Goal: Task Accomplishment & Management: Complete application form

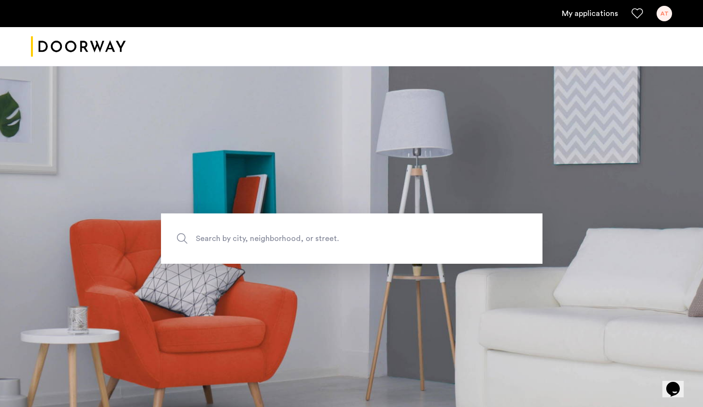
click at [597, 14] on link "My applications" at bounding box center [590, 14] width 56 height 12
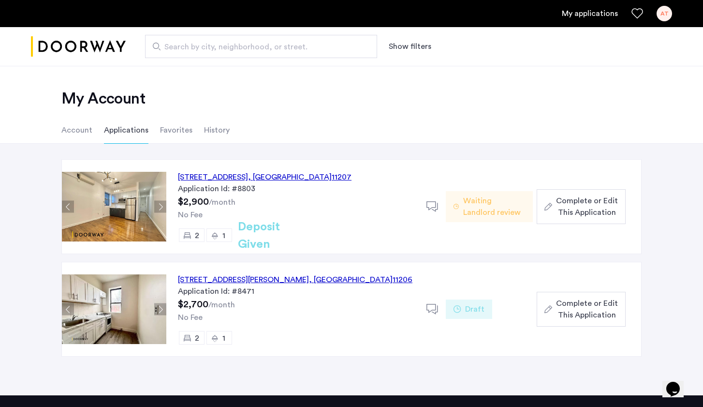
click at [526, 166] on div "Waiting Landlord review" at bounding box center [489, 207] width 87 height 94
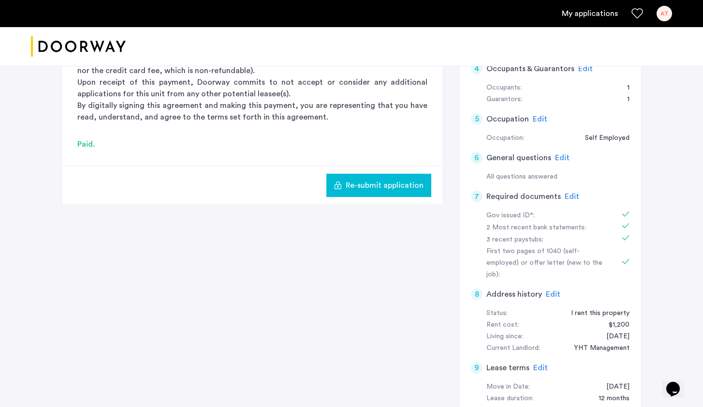
scroll to position [164, 0]
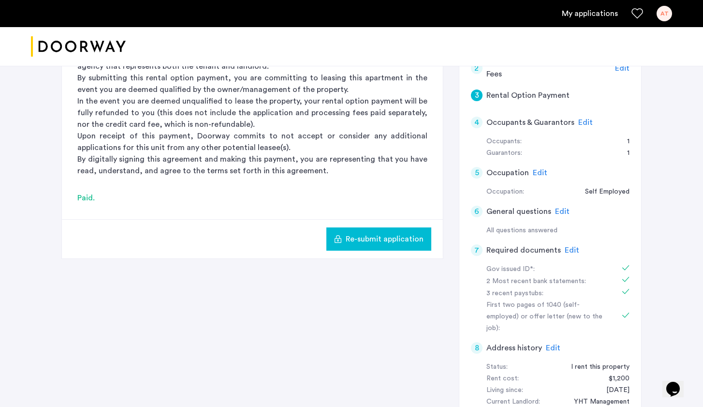
click at [572, 248] on span "Edit" at bounding box center [572, 250] width 15 height 8
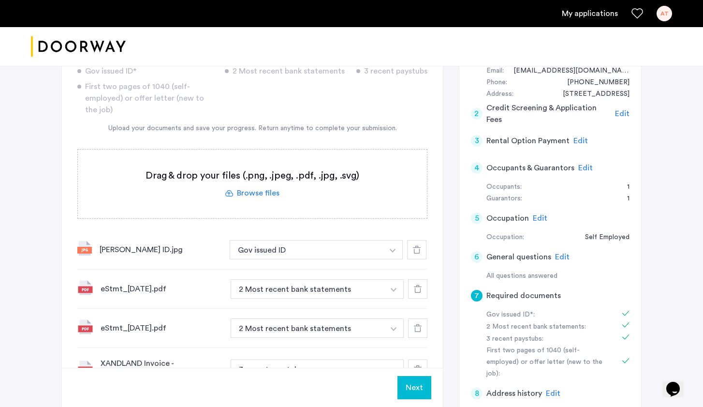
scroll to position [182, 0]
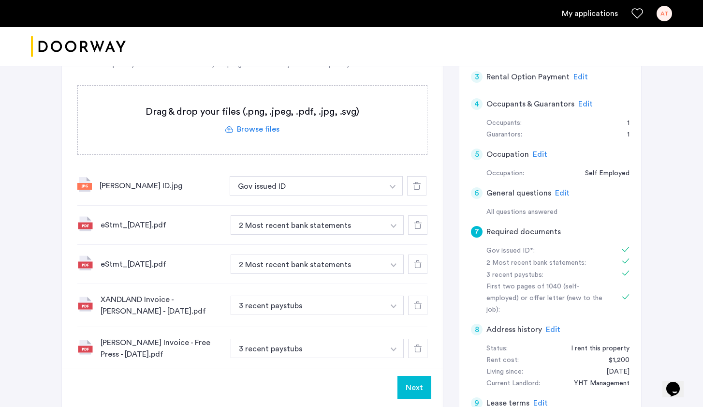
click at [93, 188] on div "[PERSON_NAME] ID.jpg Gov issued ID + Gov issued ID" at bounding box center [252, 185] width 350 height 39
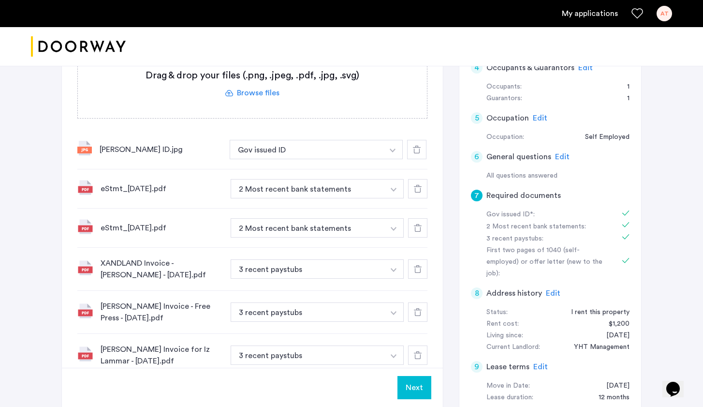
scroll to position [246, 0]
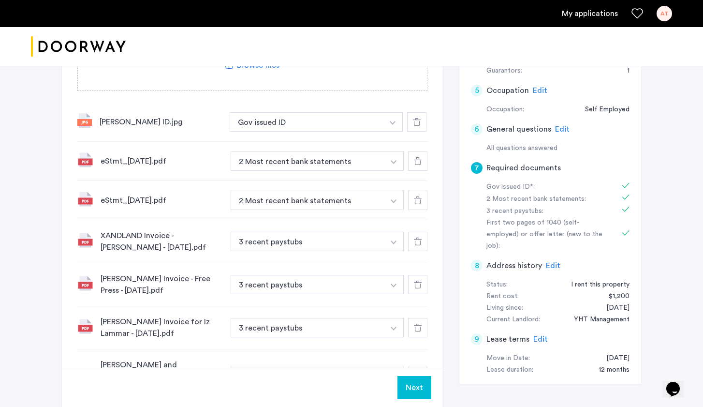
click at [396, 243] on img "button" at bounding box center [394, 242] width 6 height 4
click at [395, 242] on img "button" at bounding box center [394, 242] width 6 height 4
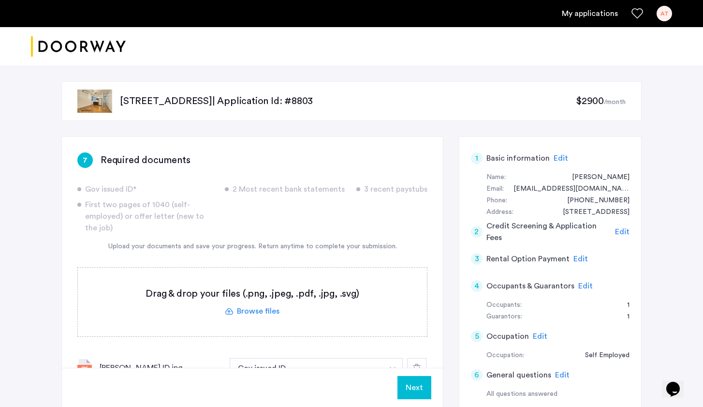
scroll to position [2, 0]
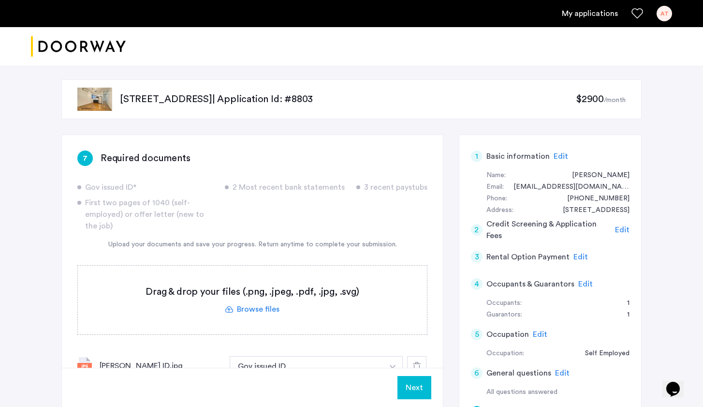
click at [93, 43] on img "Cazamio logo" at bounding box center [78, 47] width 95 height 36
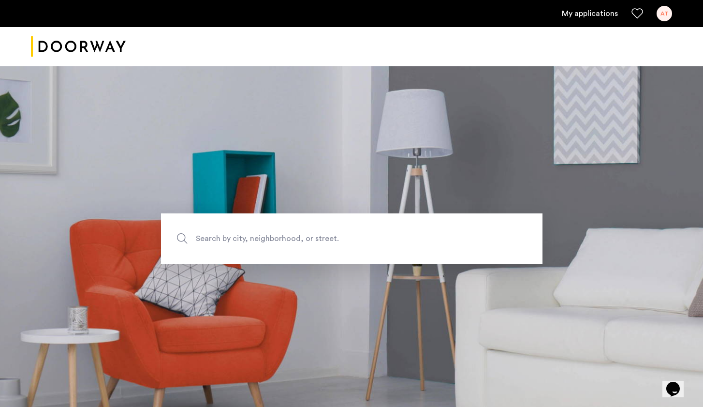
click at [50, 34] on img "Cazamio logo" at bounding box center [78, 47] width 95 height 36
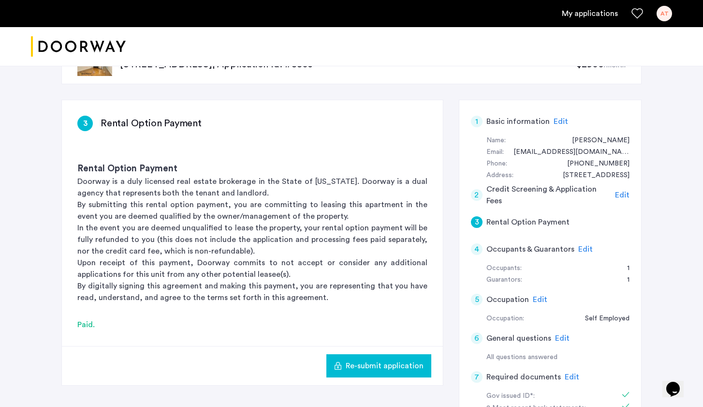
scroll to position [90, 0]
